Goal: Task Accomplishment & Management: Manage account settings

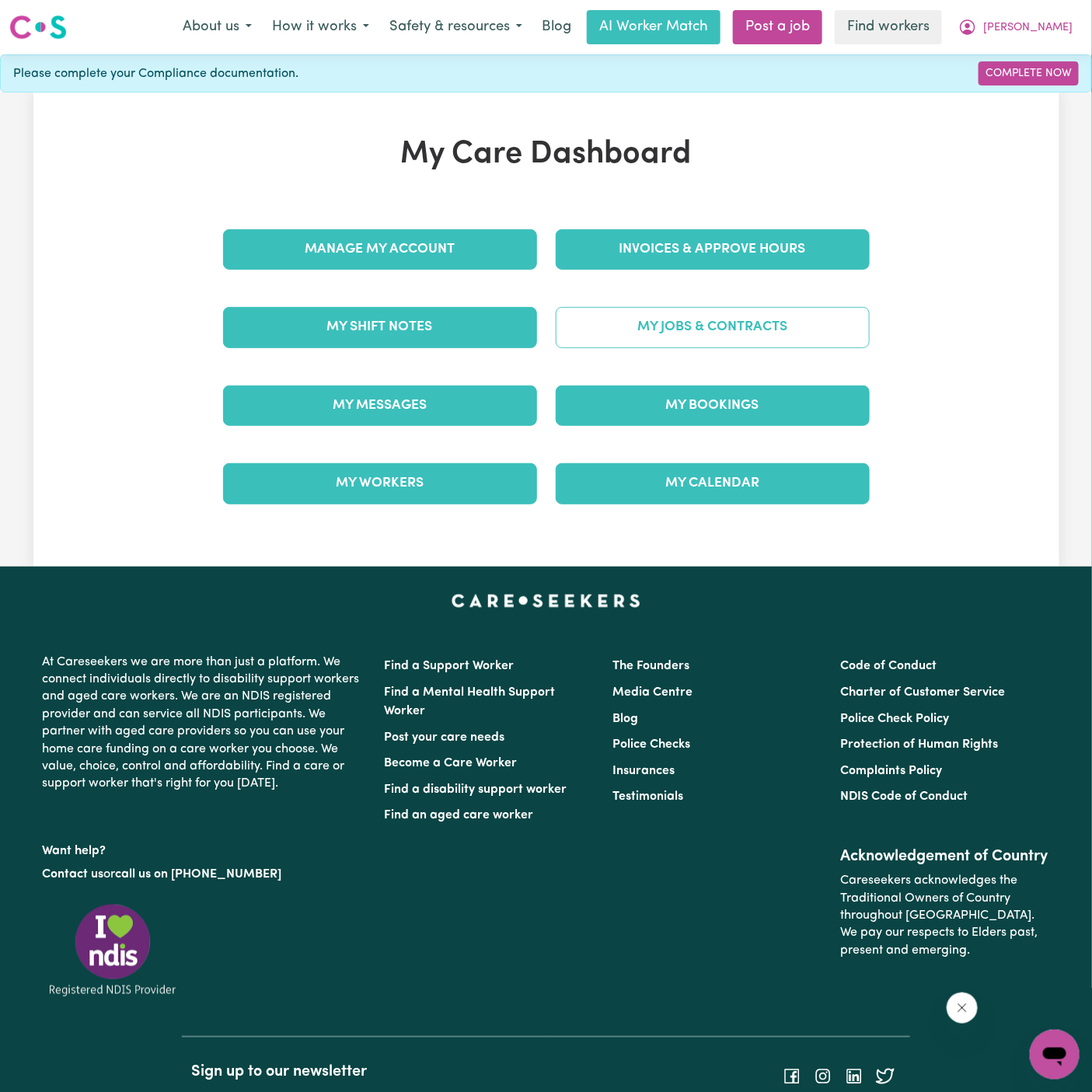
click at [678, 337] on link "My Jobs & Contracts" at bounding box center [713, 327] width 314 height 40
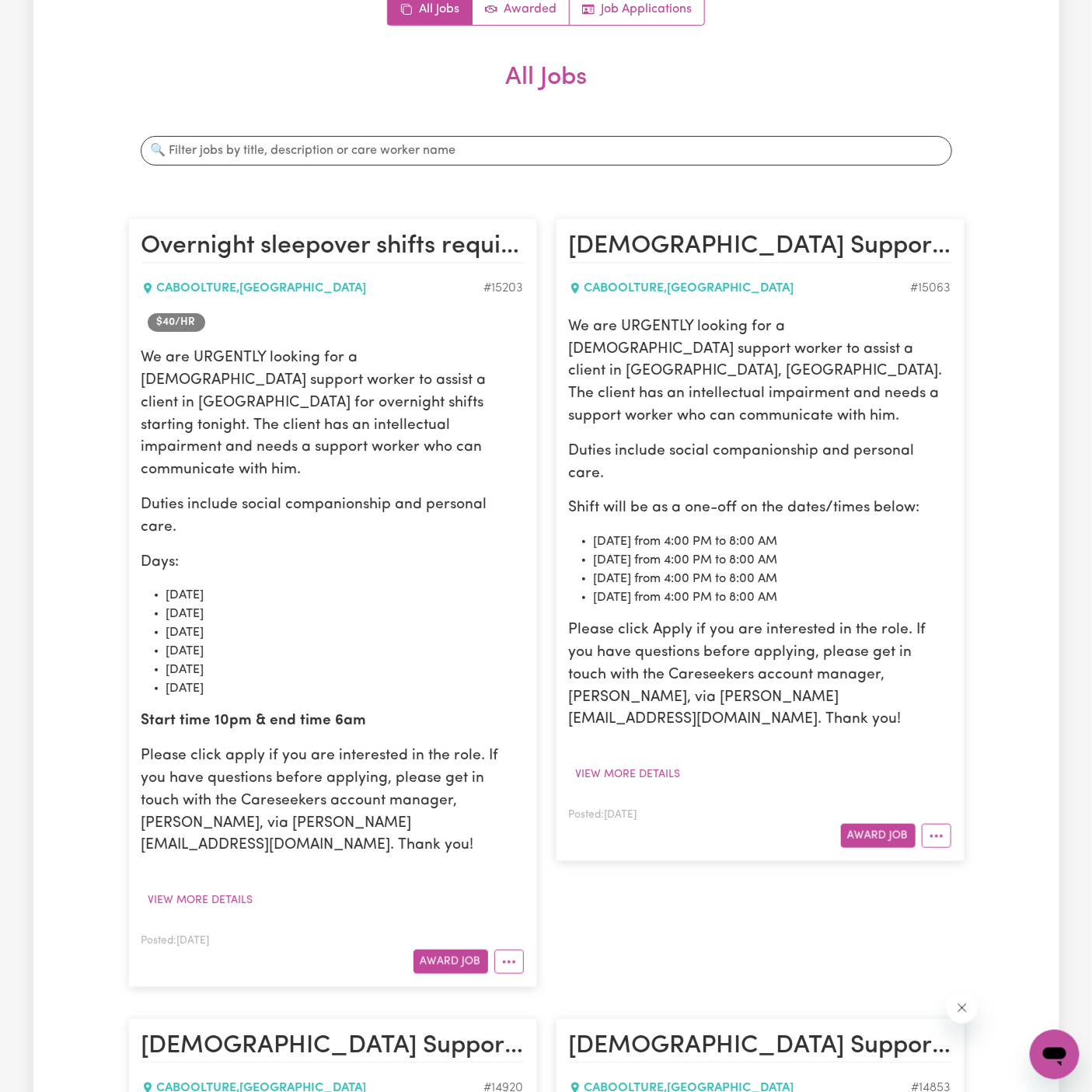
scroll to position [191, 0]
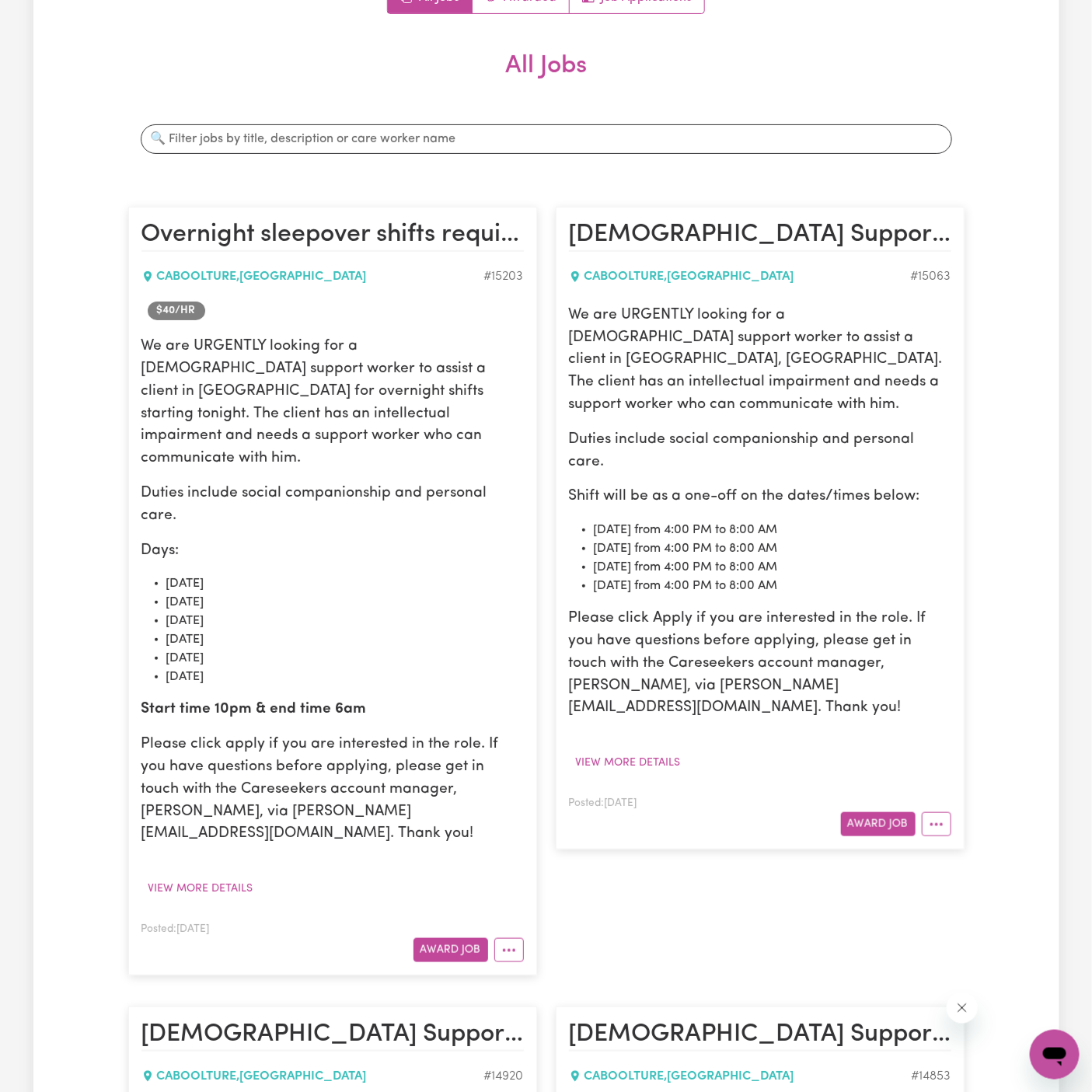
click at [330, 540] on p "Days:" at bounding box center [333, 551] width 383 height 23
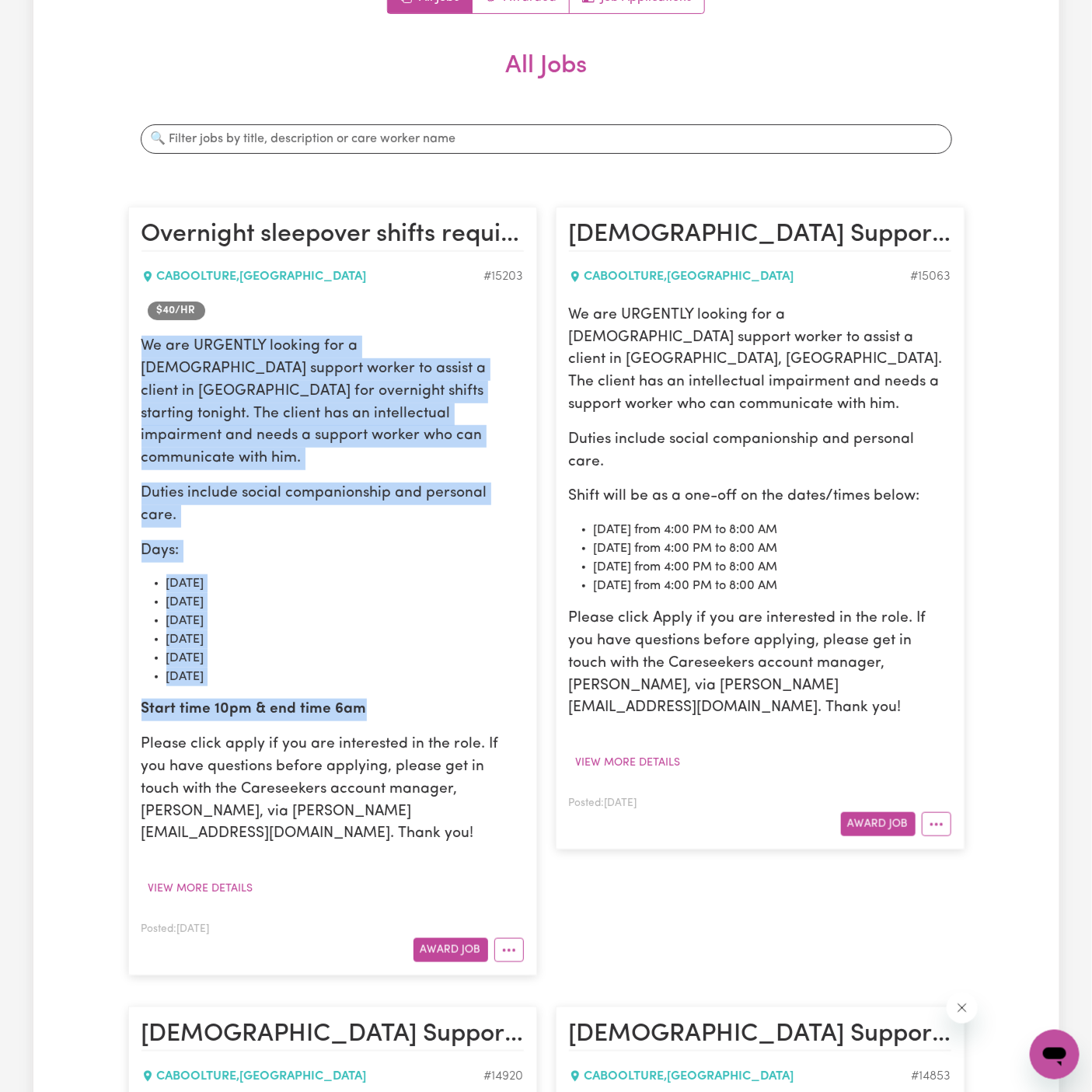
drag, startPoint x: 140, startPoint y: 341, endPoint x: 437, endPoint y: 662, distance: 437.3
click at [437, 662] on article "Overnight sleepover shifts required CABOOLTURE , [GEOGRAPHIC_DATA] # 15203 $ 40…" at bounding box center [332, 590] width 408 height 768
copy div "We are URGENTLY looking for a [DEMOGRAPHIC_DATA] support worker to assist a cli…"
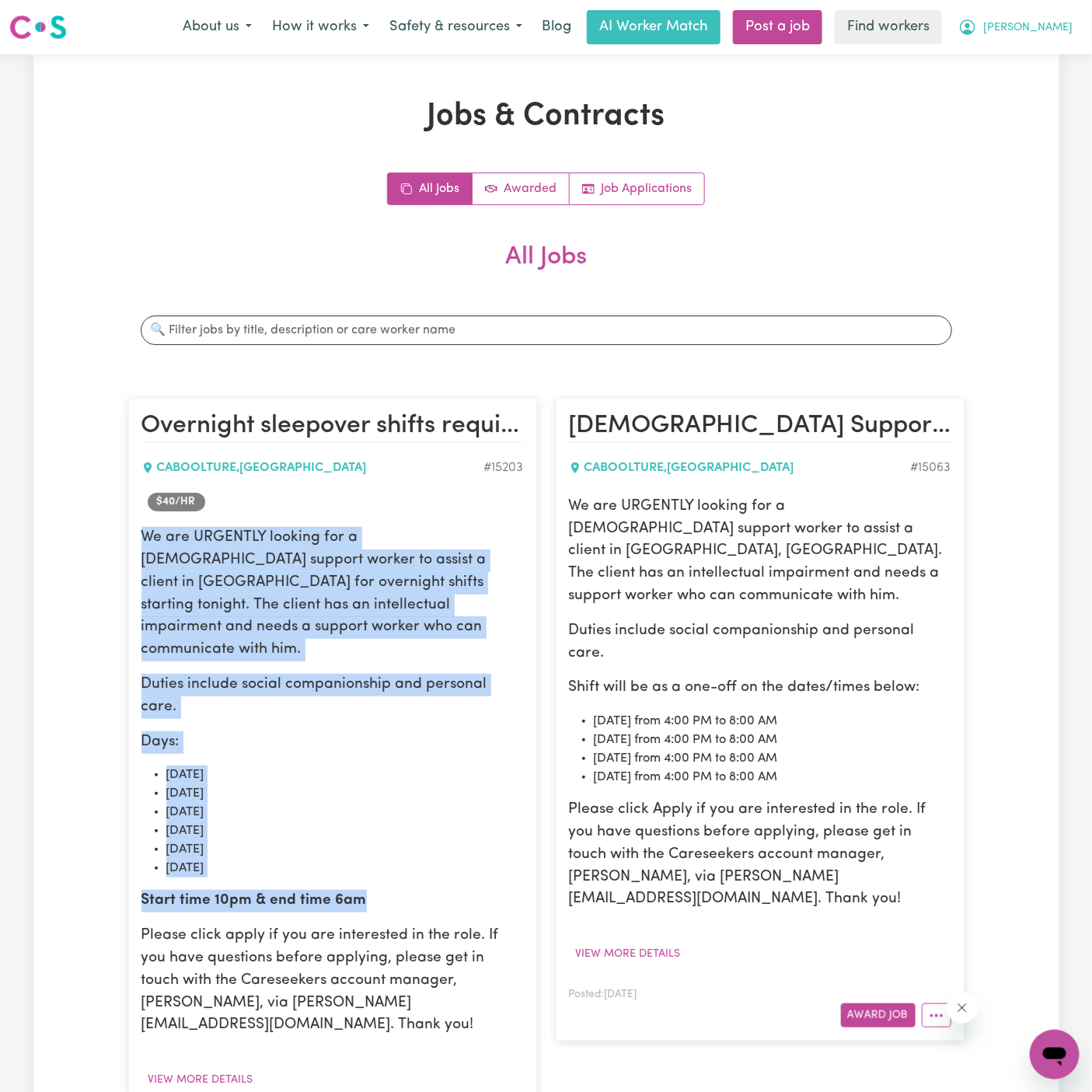
click at [1047, 28] on span "[PERSON_NAME]" at bounding box center [1028, 28] width 89 height 17
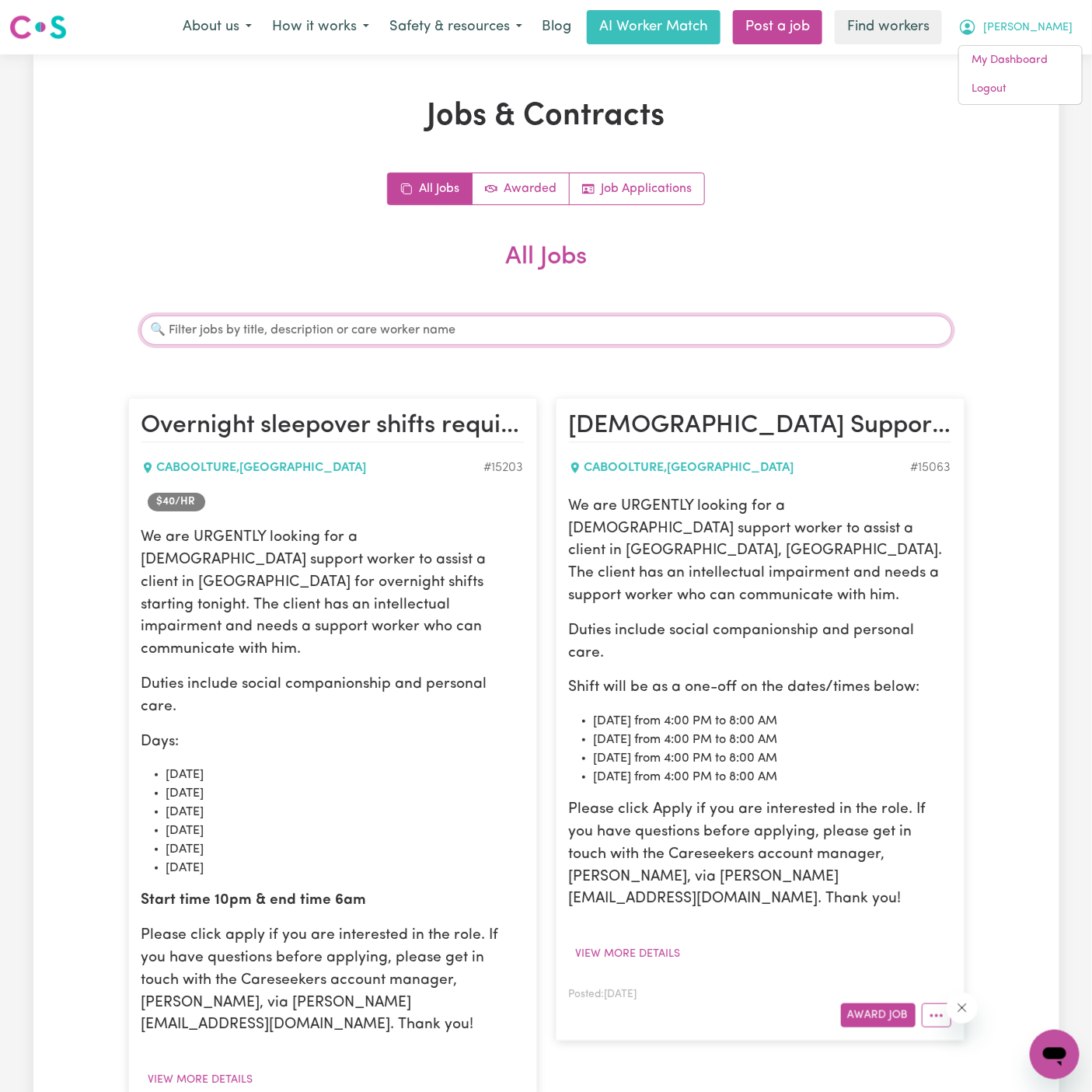
click at [873, 338] on input "Search jobs" at bounding box center [546, 329] width 811 height 30
click at [938, 1003] on button "More options" at bounding box center [936, 1015] width 30 height 24
click at [975, 871] on link "Hide Job" at bounding box center [983, 886] width 123 height 31
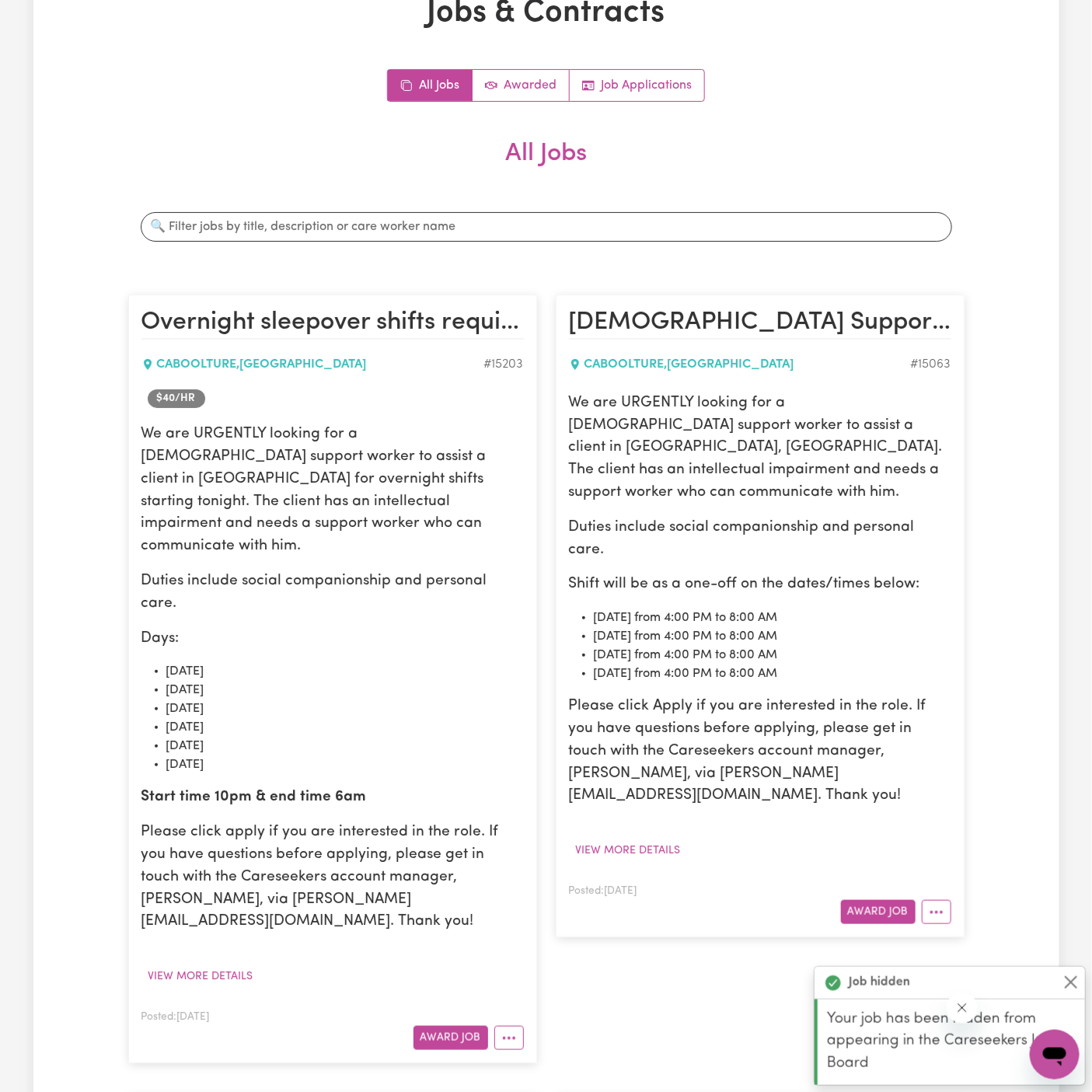
scroll to position [61, 0]
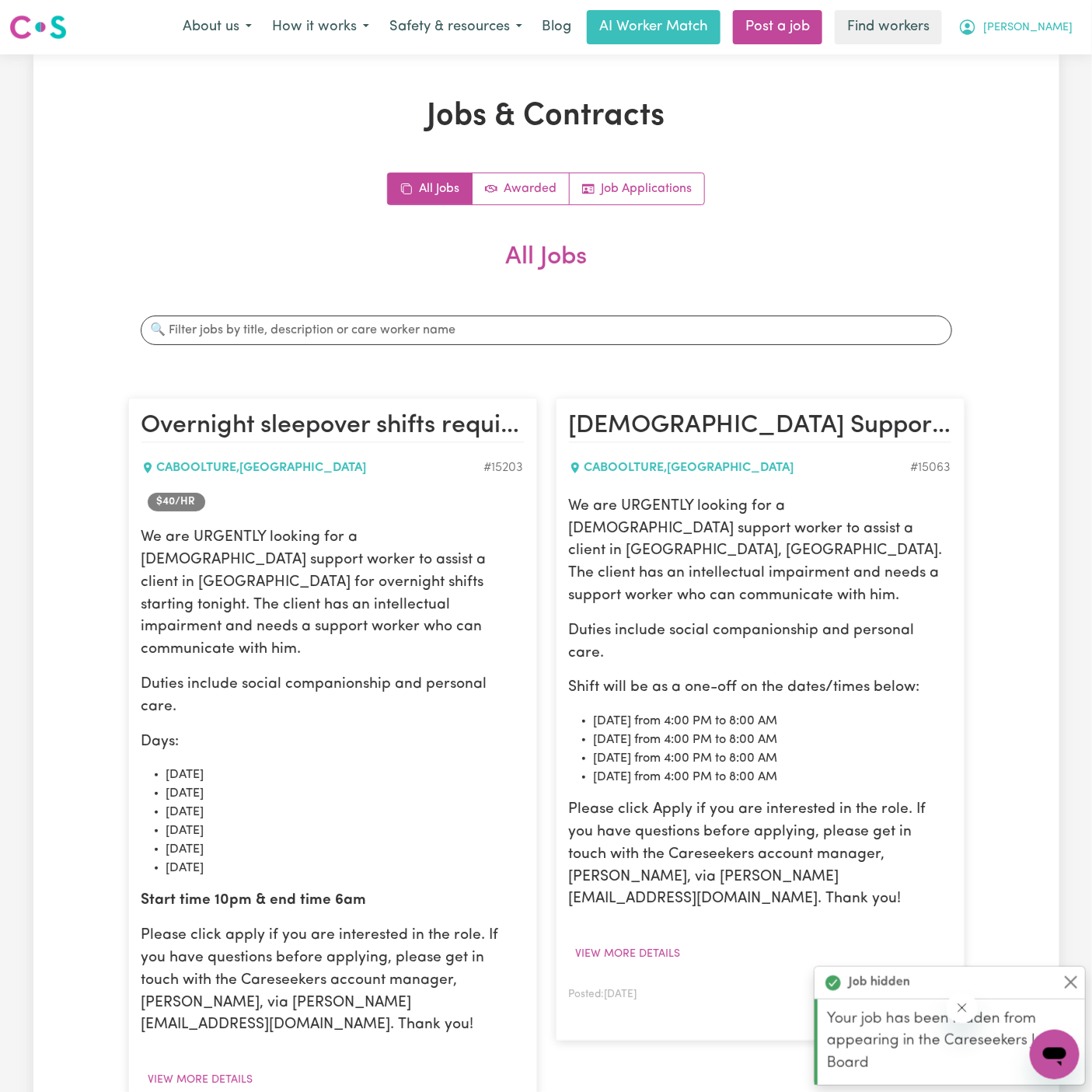
click at [1056, 27] on span "[PERSON_NAME]" at bounding box center [1028, 28] width 89 height 17
click at [1051, 101] on link "Logout" at bounding box center [1020, 89] width 123 height 30
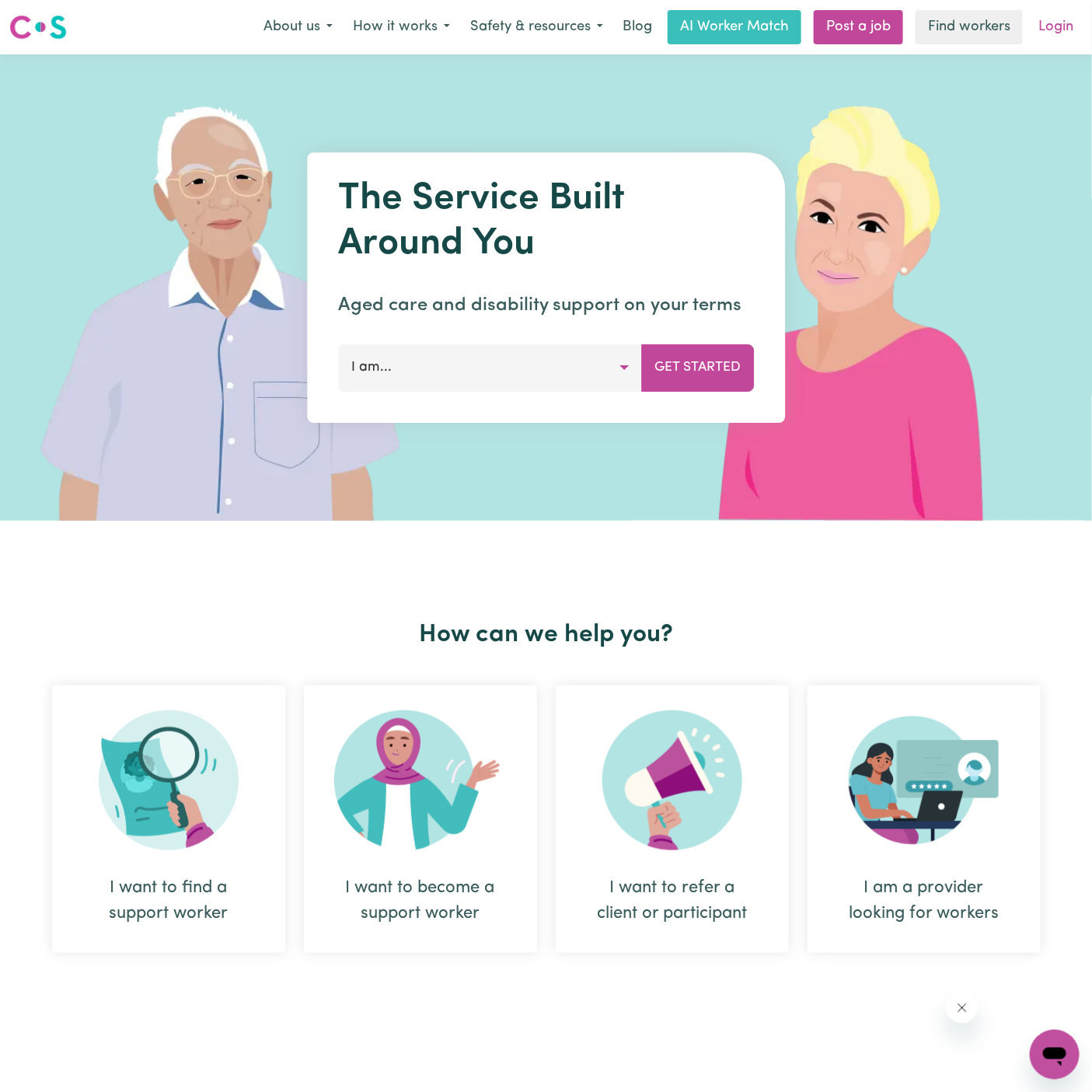
click at [1055, 30] on link "Login" at bounding box center [1056, 28] width 53 height 34
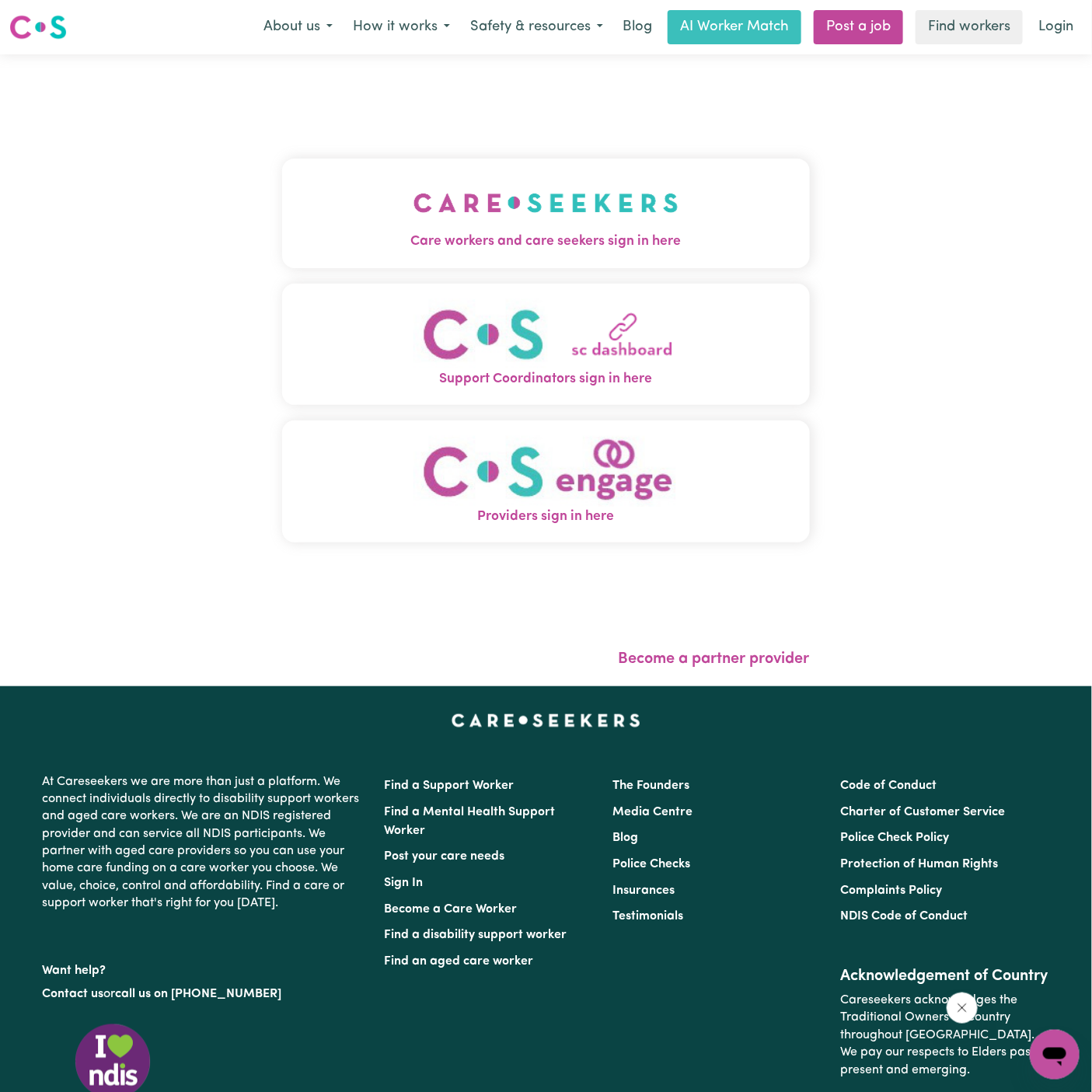
click at [711, 255] on button "Care workers and care seekers sign in here" at bounding box center [546, 213] width 527 height 109
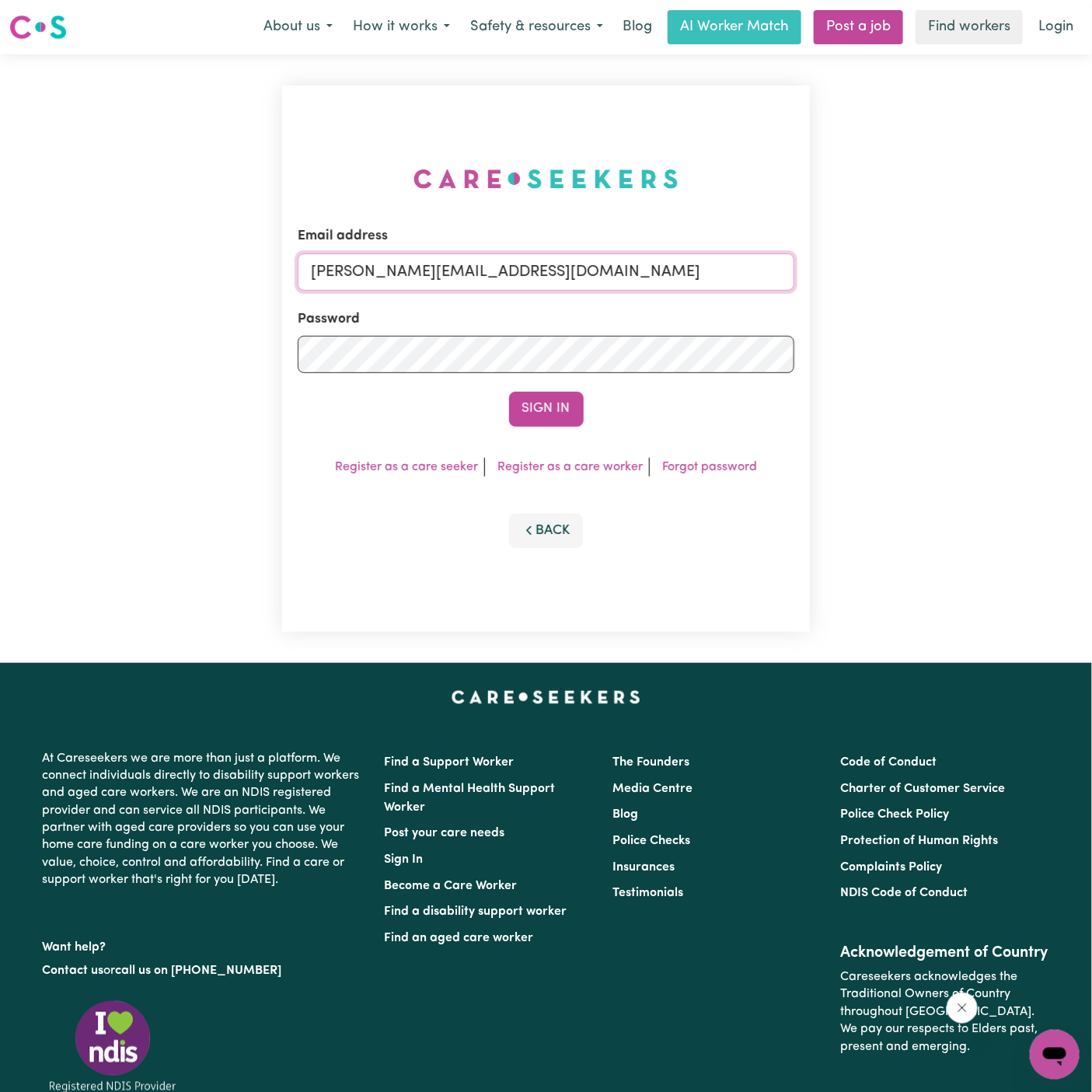
click at [632, 273] on input "[PERSON_NAME][EMAIL_ADDRESS][DOMAIN_NAME]" at bounding box center [546, 271] width 497 height 37
drag, startPoint x: 391, startPoint y: 271, endPoint x: 1003, endPoint y: 271, distance: 612.0
click at [1003, 271] on div "Email address [EMAIL_ADDRESS][DOMAIN_NAME] Password Sign In Register as a care …" at bounding box center [546, 358] width 1092 height 608
type input "[EMAIL_ADDRESS][DOMAIN_NAME]"
click at [509, 391] on button "Sign In" at bounding box center [546, 408] width 74 height 34
